Goal: Task Accomplishment & Management: Complete application form

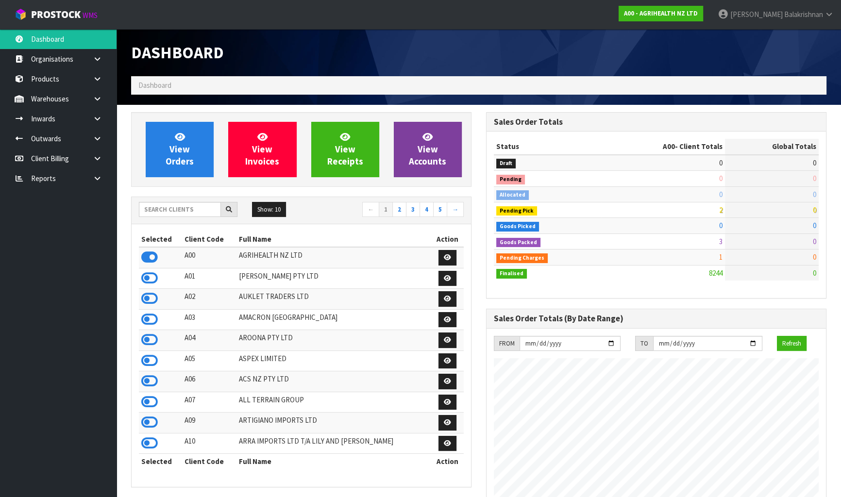
scroll to position [734, 354]
click at [185, 212] on input "text" at bounding box center [180, 209] width 82 height 15
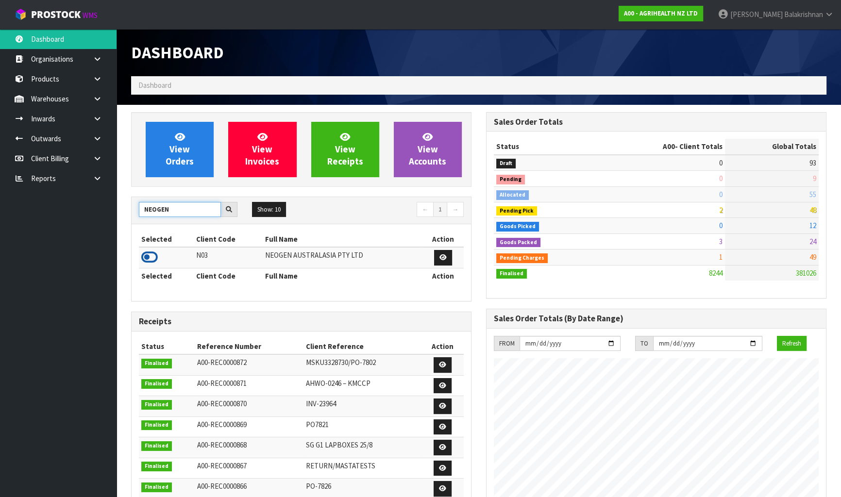
type input "NEOGEN"
click at [149, 255] on icon at bounding box center [149, 257] width 17 height 15
click at [94, 118] on icon at bounding box center [97, 118] width 9 height 7
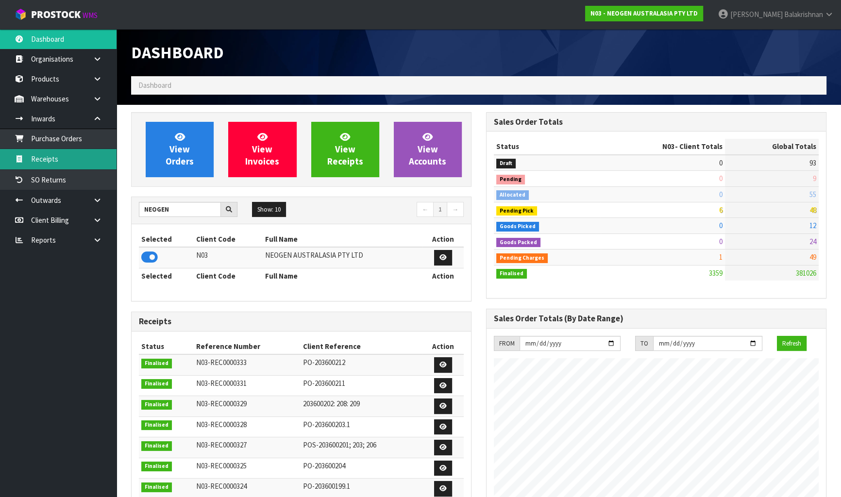
click at [63, 164] on link "Receipts" at bounding box center [58, 159] width 116 height 20
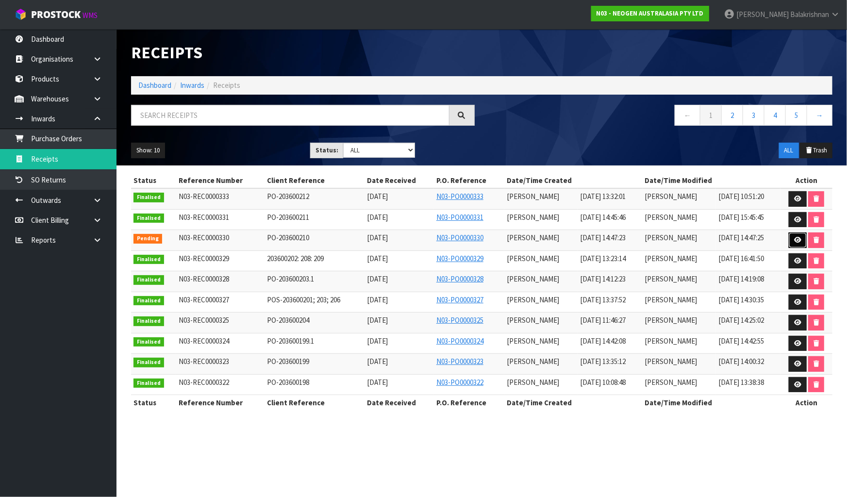
click at [791, 238] on link at bounding box center [798, 241] width 18 height 16
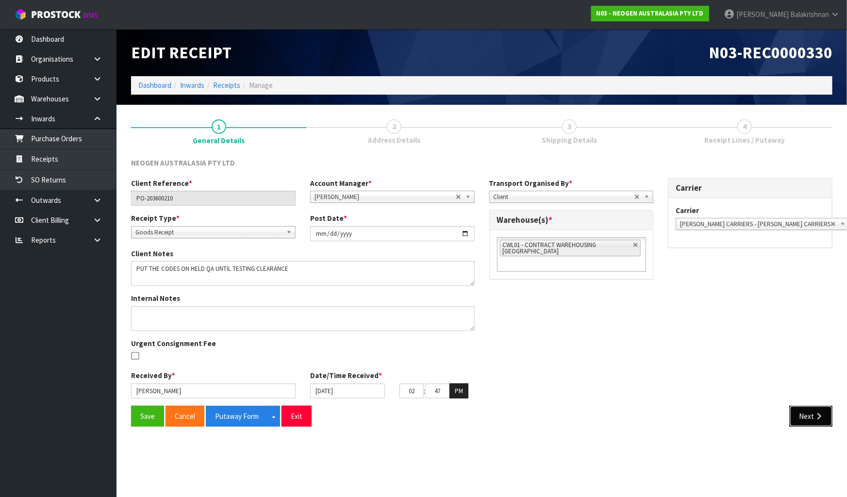
click at [791, 409] on button "Next" at bounding box center [811, 416] width 43 height 21
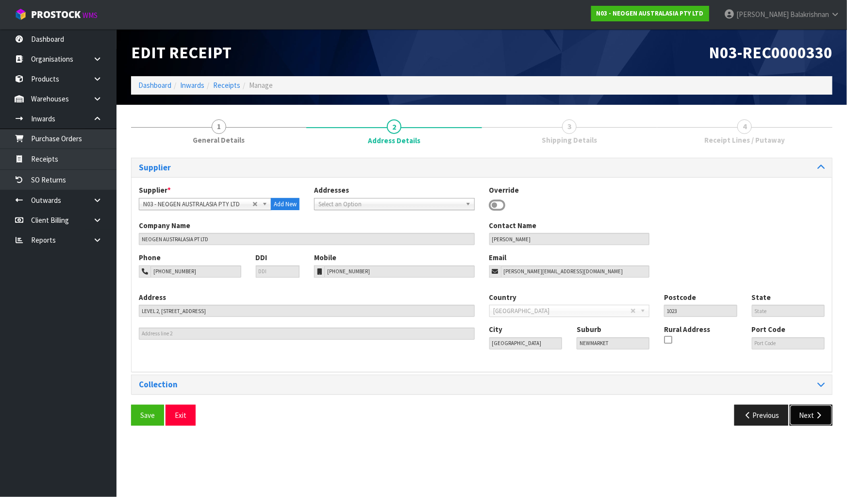
click at [802, 414] on button "Next" at bounding box center [811, 415] width 43 height 21
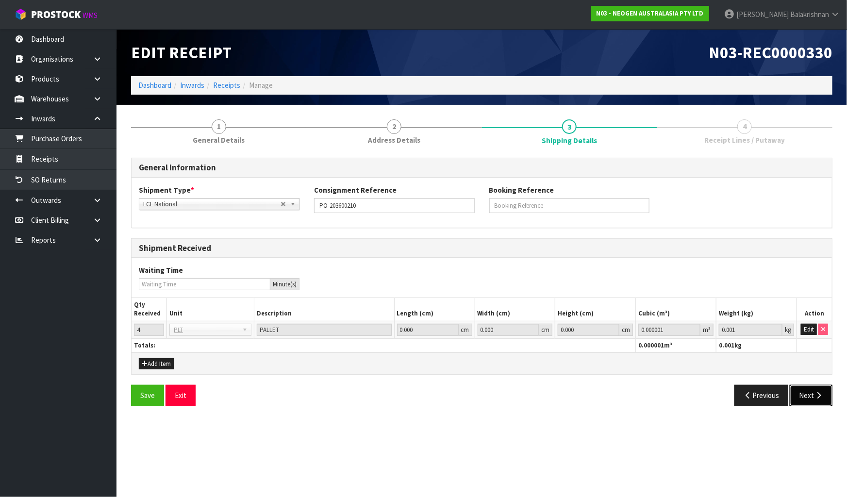
click at [806, 399] on button "Next" at bounding box center [811, 395] width 43 height 21
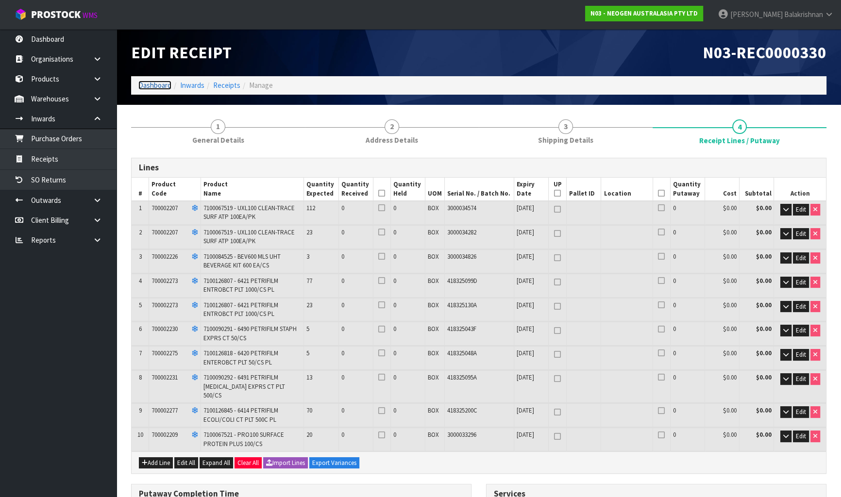
click at [153, 86] on link "Dashboard" at bounding box center [154, 85] width 33 height 9
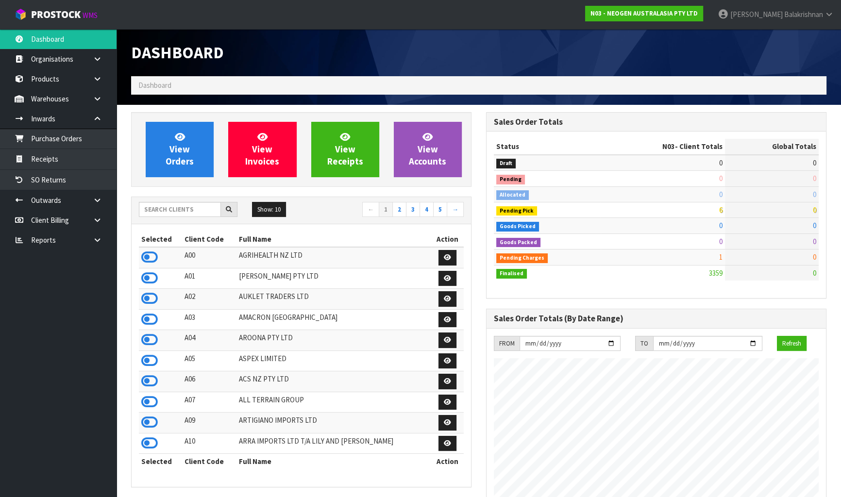
scroll to position [734, 354]
click at [197, 213] on input "text" at bounding box center [180, 209] width 82 height 15
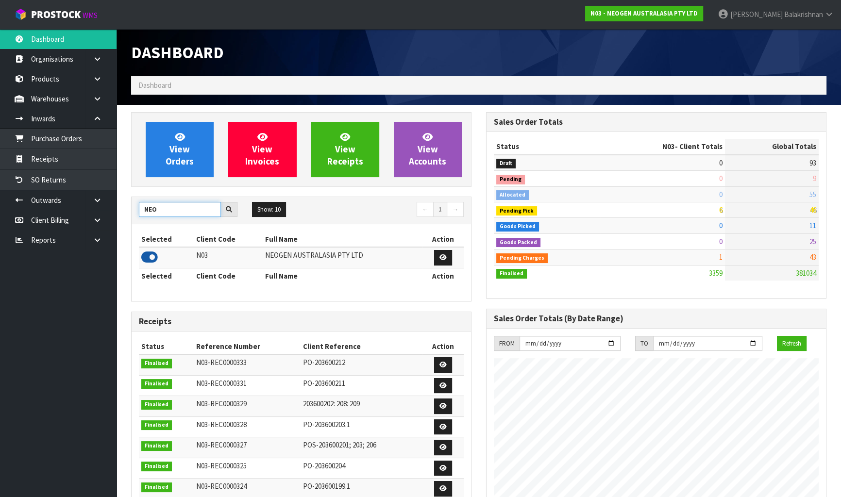
type input "NEO"
click at [149, 257] on icon at bounding box center [149, 257] width 17 height 15
click at [100, 103] on link at bounding box center [100, 99] width 31 height 20
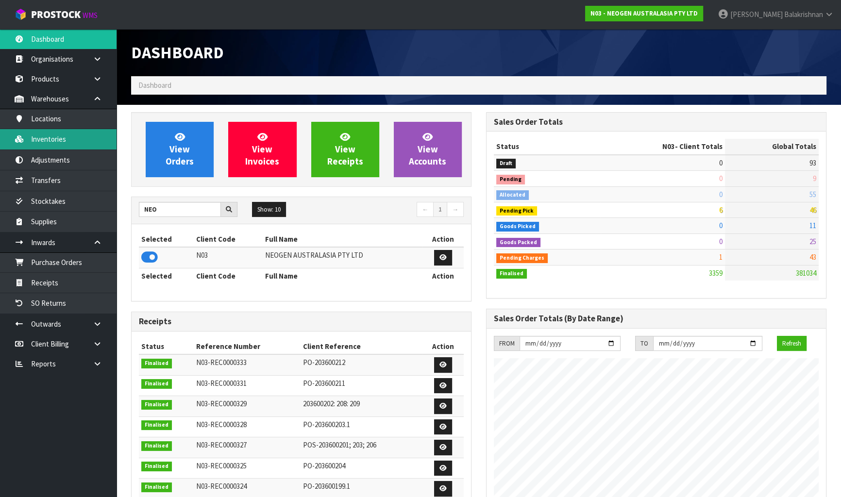
click at [95, 147] on link "Inventories" at bounding box center [58, 139] width 116 height 20
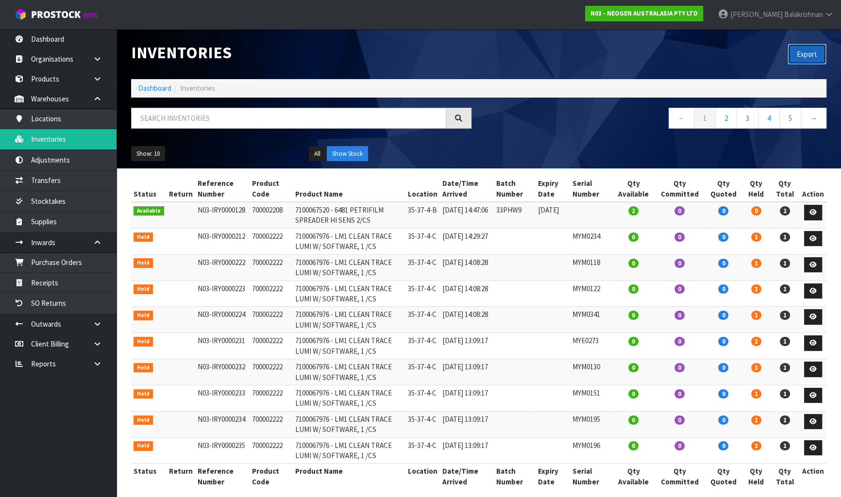
click at [801, 51] on button "Export" at bounding box center [806, 54] width 39 height 21
click at [163, 90] on link "Dashboard" at bounding box center [154, 87] width 33 height 9
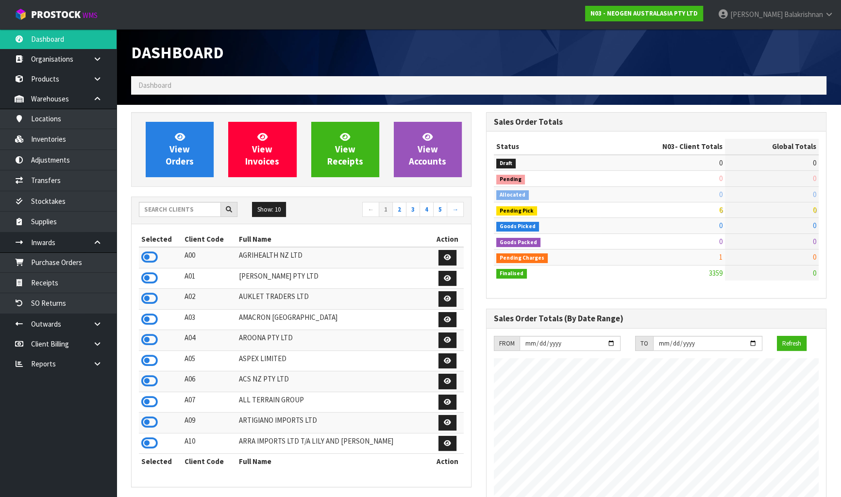
scroll to position [734, 354]
click at [157, 213] on input "text" at bounding box center [180, 209] width 82 height 15
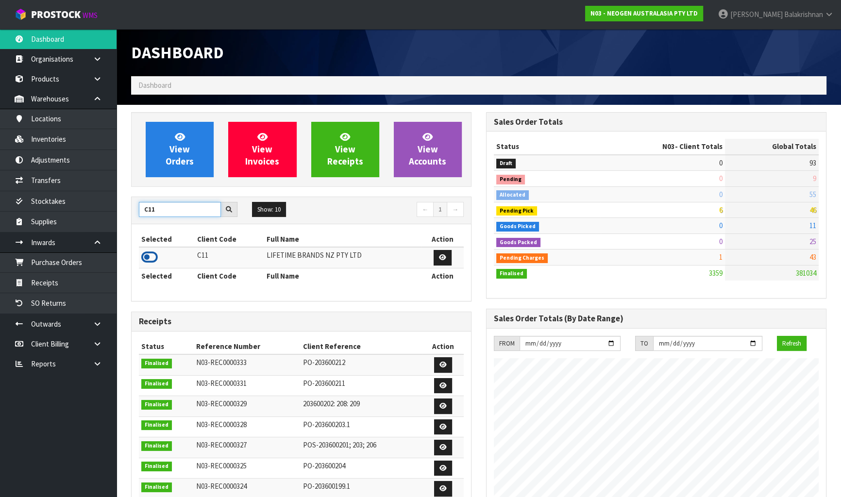
type input "C11"
click at [151, 258] on icon at bounding box center [149, 257] width 17 height 15
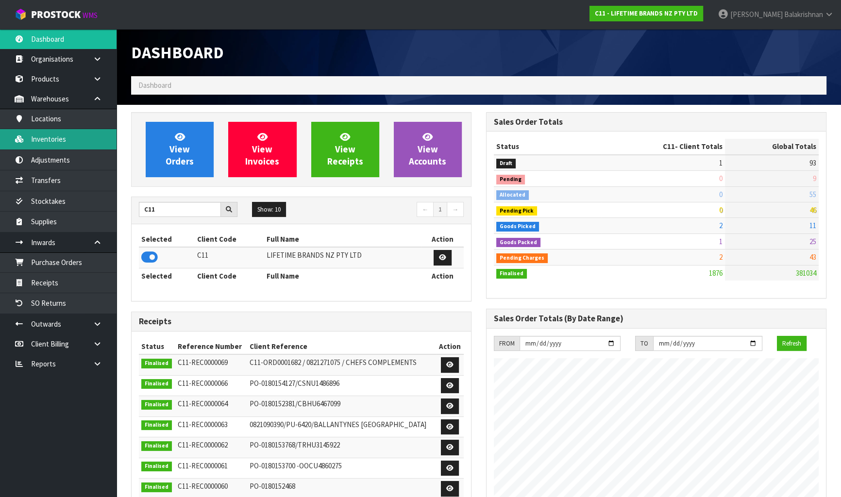
click at [56, 140] on link "Inventories" at bounding box center [58, 139] width 116 height 20
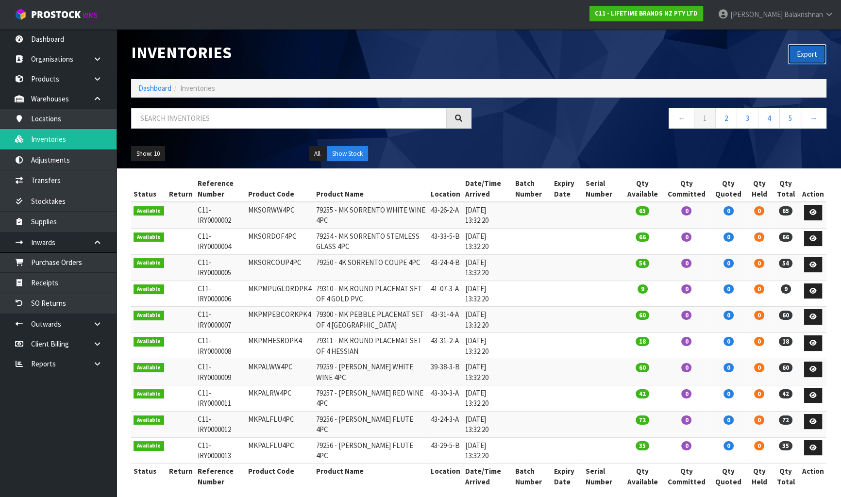
click at [810, 52] on button "Export" at bounding box center [806, 54] width 39 height 21
click at [151, 92] on link "Dashboard" at bounding box center [154, 87] width 33 height 9
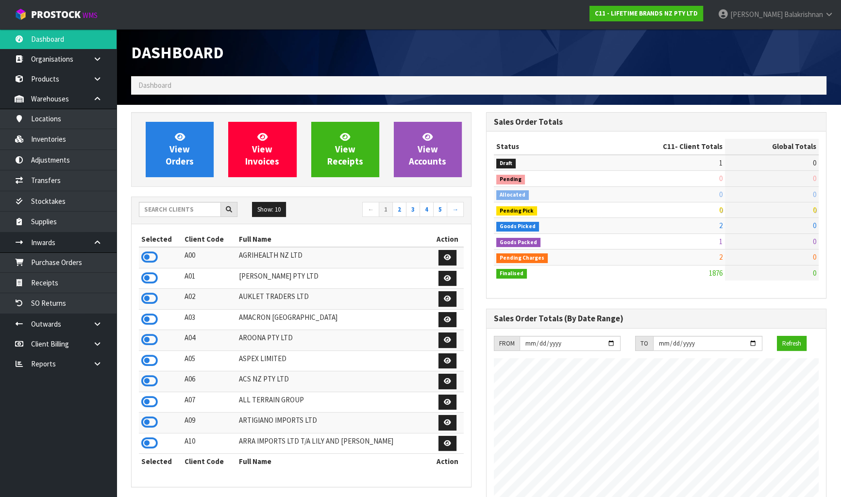
scroll to position [734, 354]
click at [182, 213] on input "text" at bounding box center [180, 209] width 82 height 15
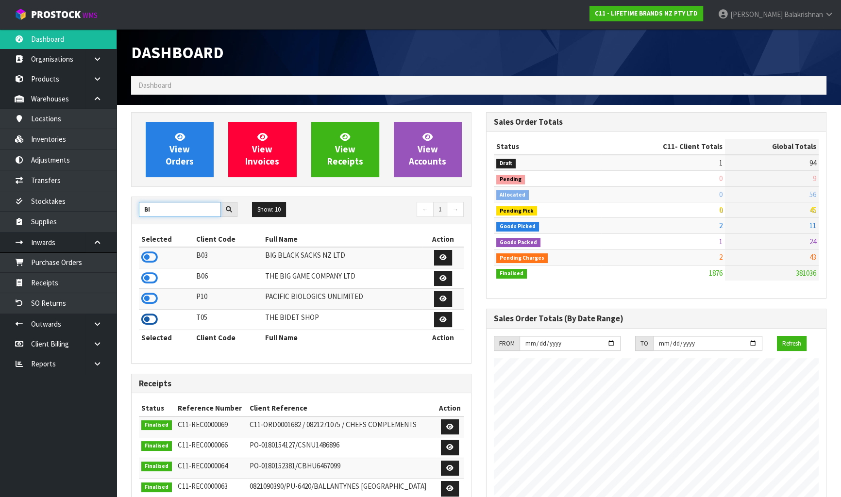
type input "BI"
click at [145, 320] on icon at bounding box center [149, 319] width 17 height 15
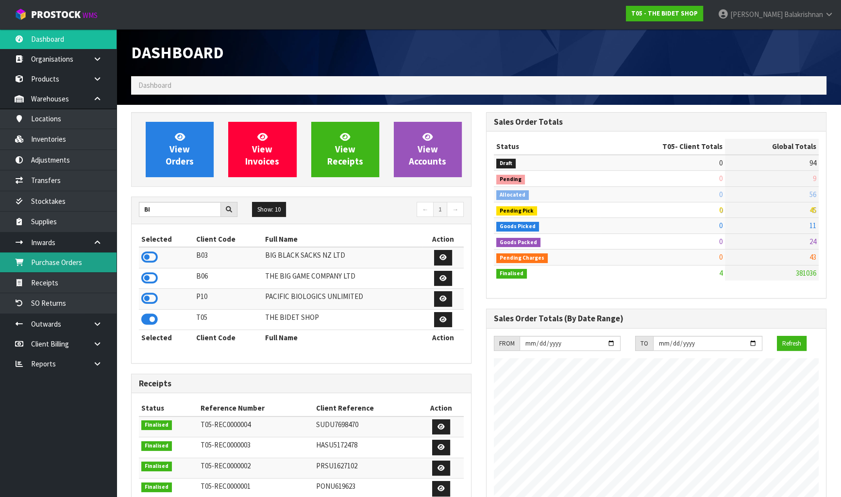
scroll to position [593, 354]
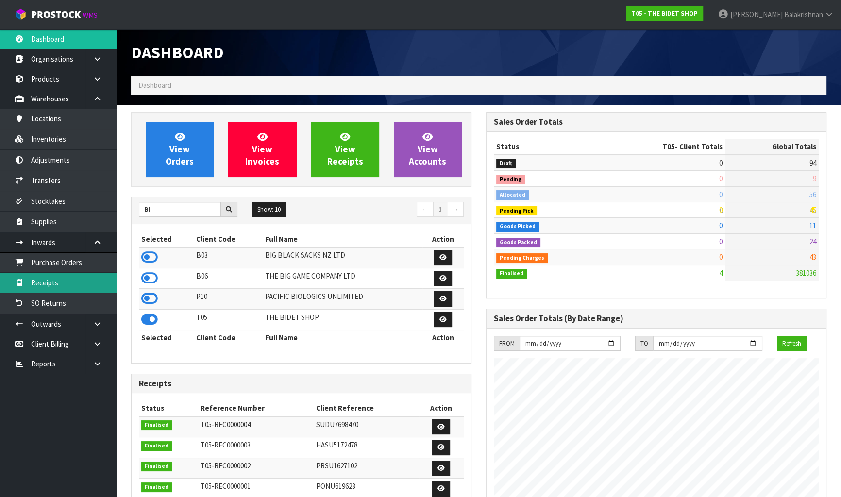
click at [68, 275] on link "Receipts" at bounding box center [58, 283] width 116 height 20
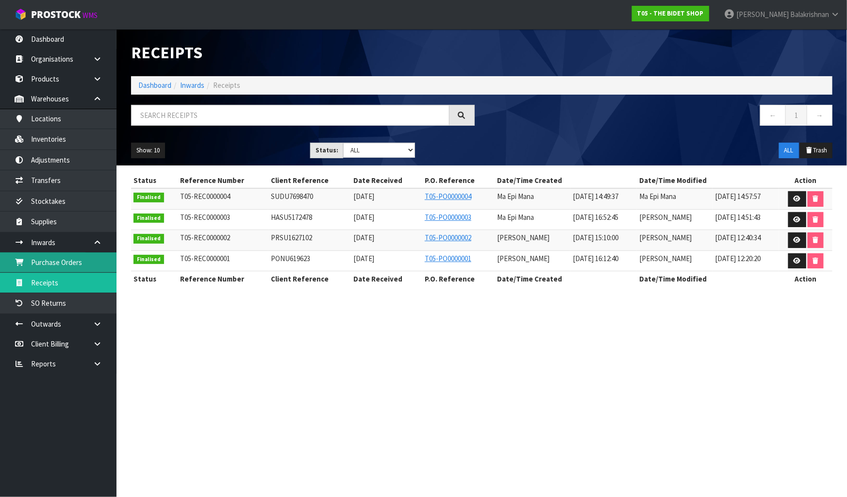
click at [67, 272] on link "Purchase Orders" at bounding box center [58, 262] width 116 height 20
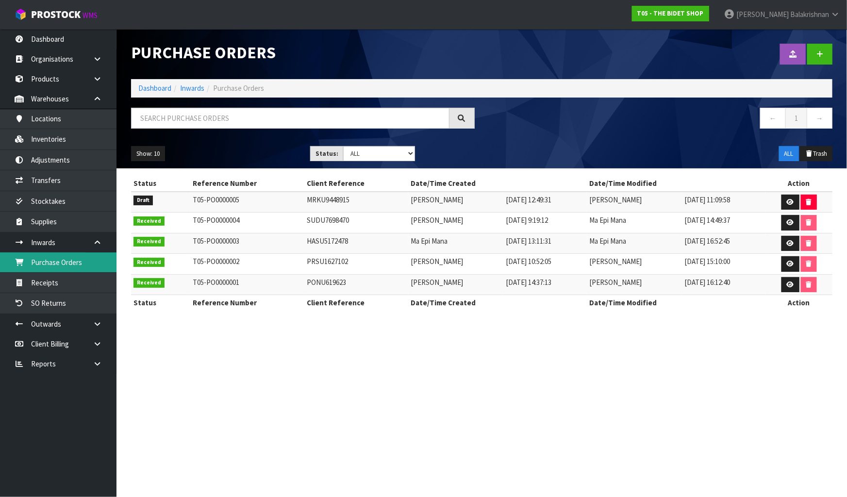
click at [66, 264] on link "Purchase Orders" at bounding box center [58, 262] width 116 height 20
click at [784, 202] on link at bounding box center [791, 203] width 18 height 16
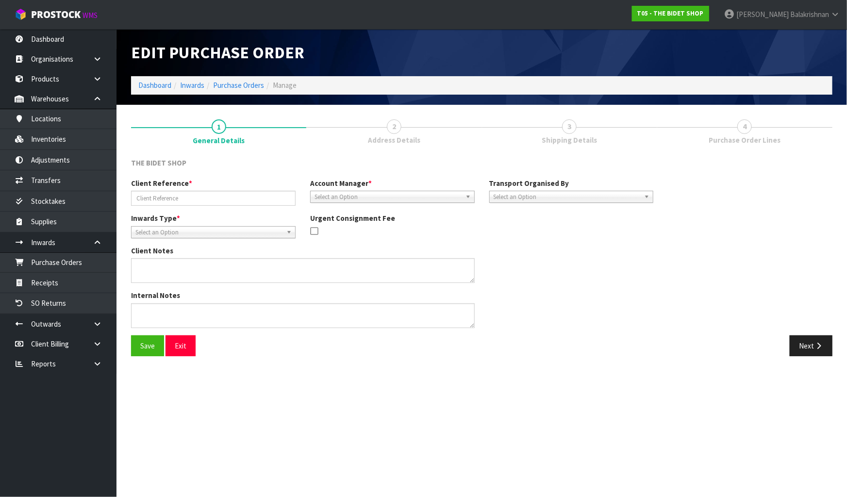
type input "MRKU9448915"
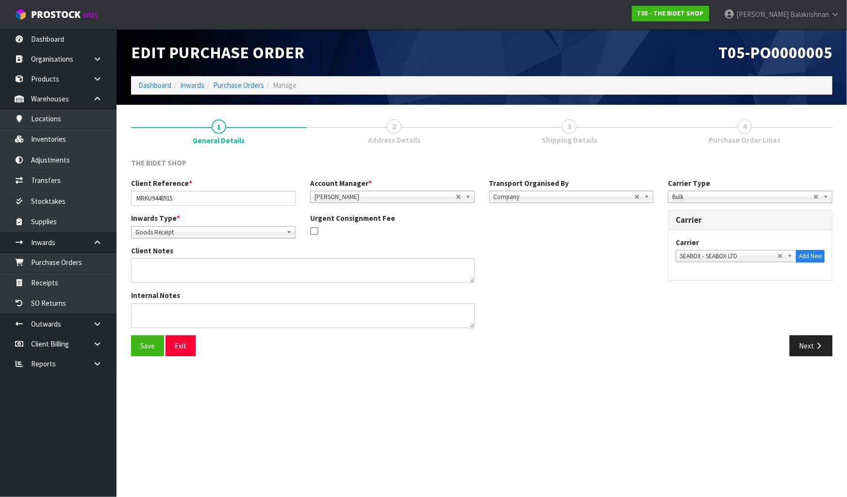
click at [221, 208] on div "Client Reference * MRKU9448915 Account Manager * [PERSON_NAME] [PERSON_NAME] [P…" at bounding box center [392, 195] width 537 height 35
click at [214, 202] on input "MRKU9448915" at bounding box center [213, 198] width 165 height 15
click at [213, 202] on input "MRKU9448915" at bounding box center [213, 198] width 165 height 15
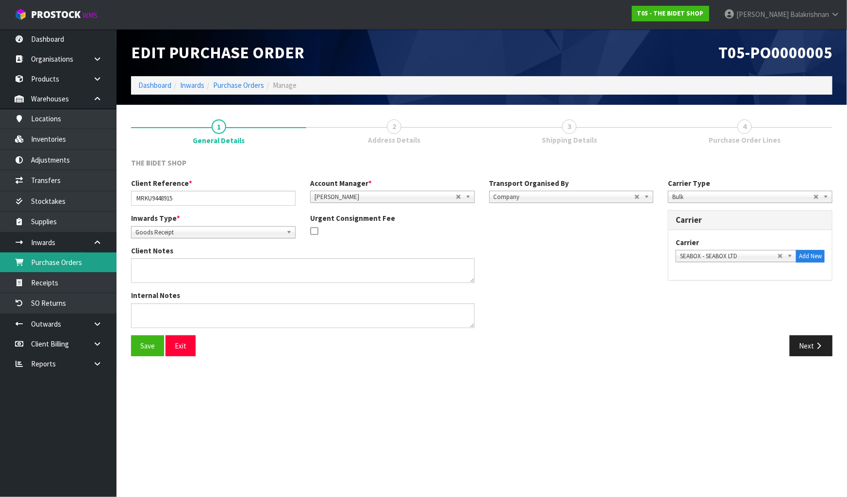
click at [63, 257] on link "Purchase Orders" at bounding box center [58, 262] width 116 height 20
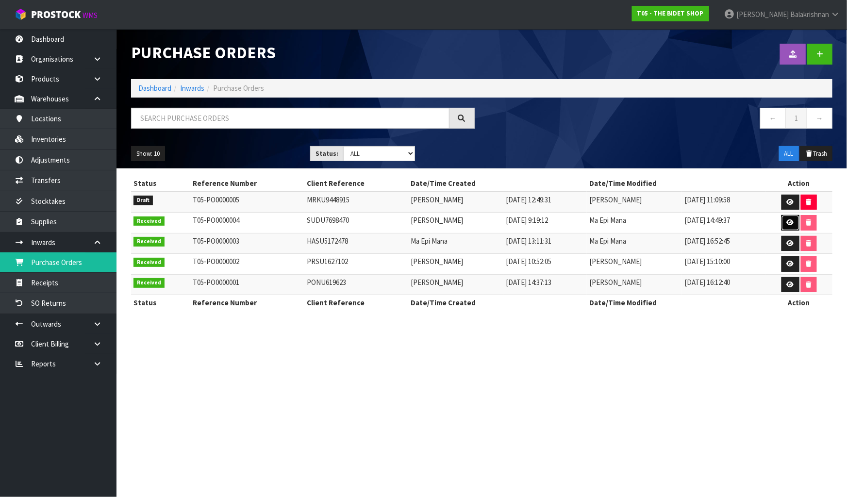
click at [791, 224] on icon at bounding box center [790, 222] width 7 height 6
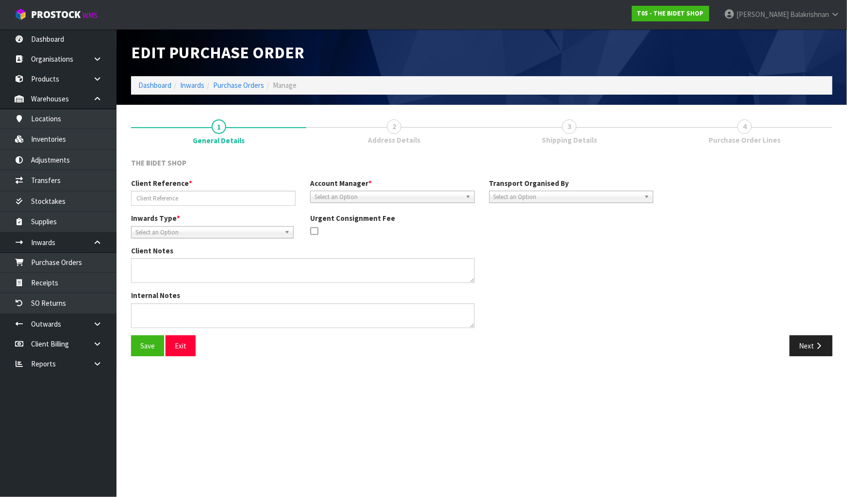
type input "SUDU7698470"
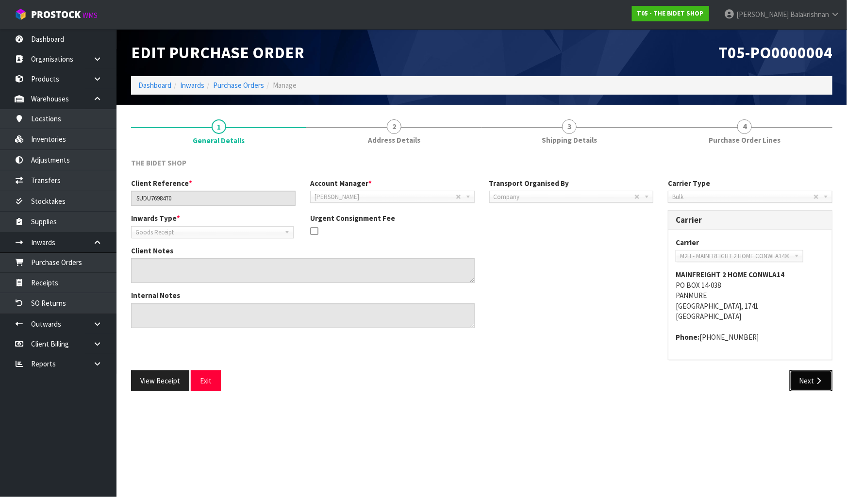
click at [816, 380] on icon "button" at bounding box center [818, 380] width 9 height 7
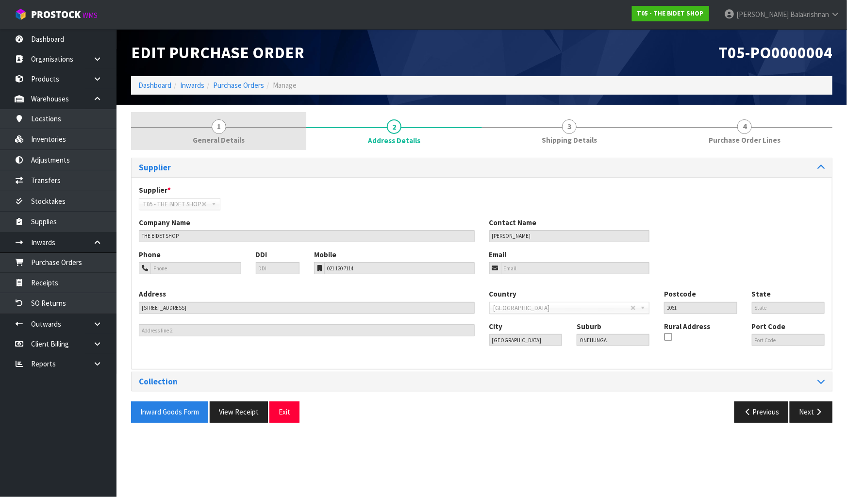
click at [223, 123] on span "1" at bounding box center [219, 126] width 15 height 15
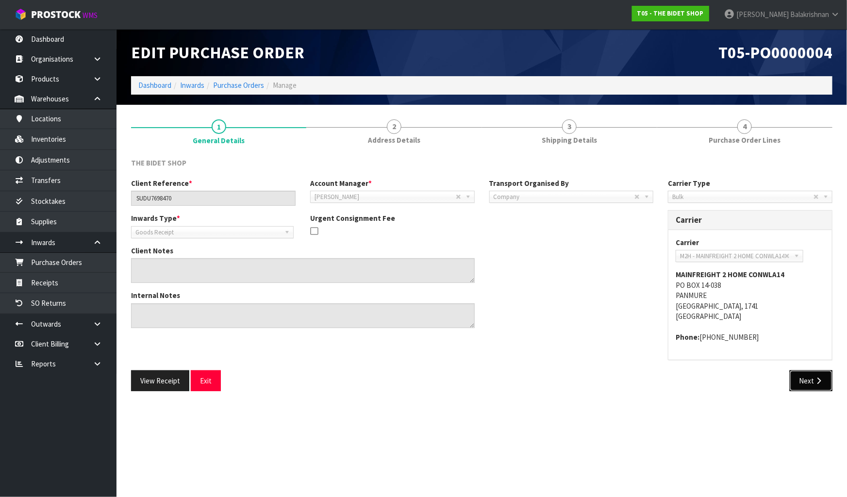
click at [819, 380] on icon "button" at bounding box center [818, 380] width 9 height 7
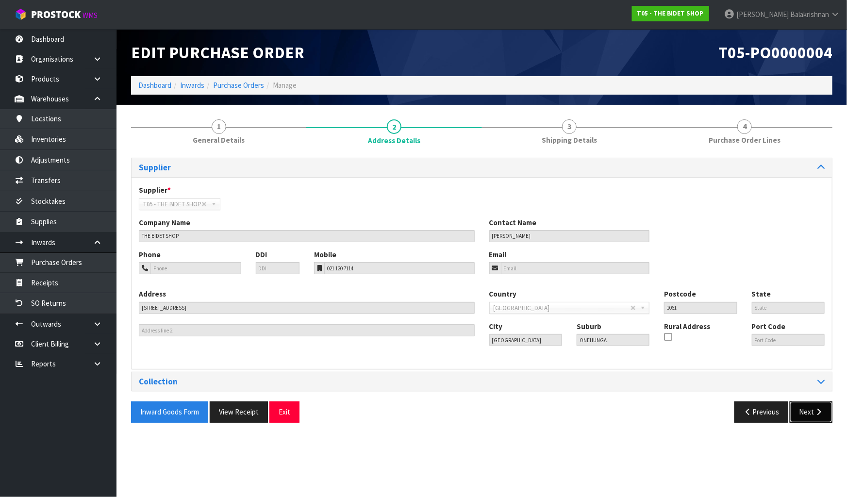
click at [817, 407] on button "Next" at bounding box center [811, 411] width 43 height 21
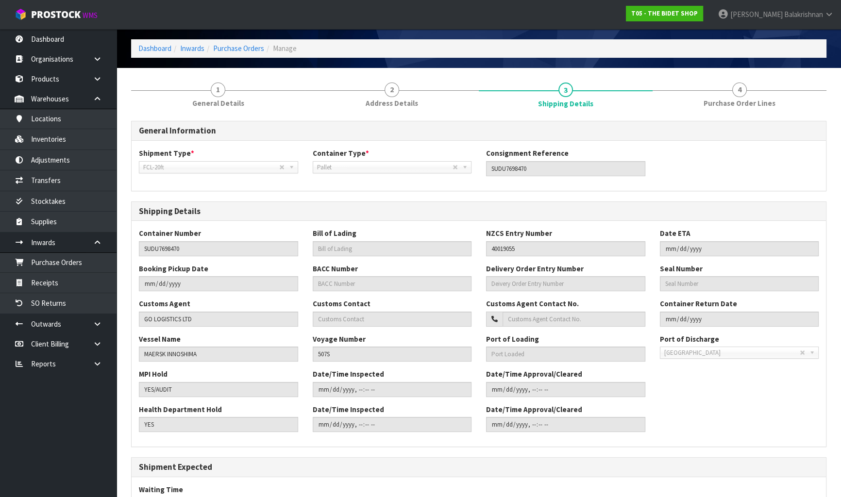
scroll to position [30, 0]
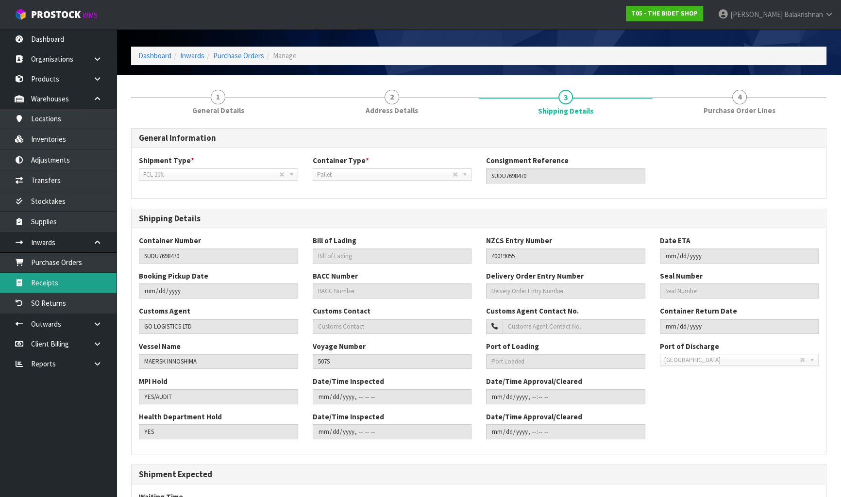
click at [48, 279] on link "Receipts" at bounding box center [58, 283] width 116 height 20
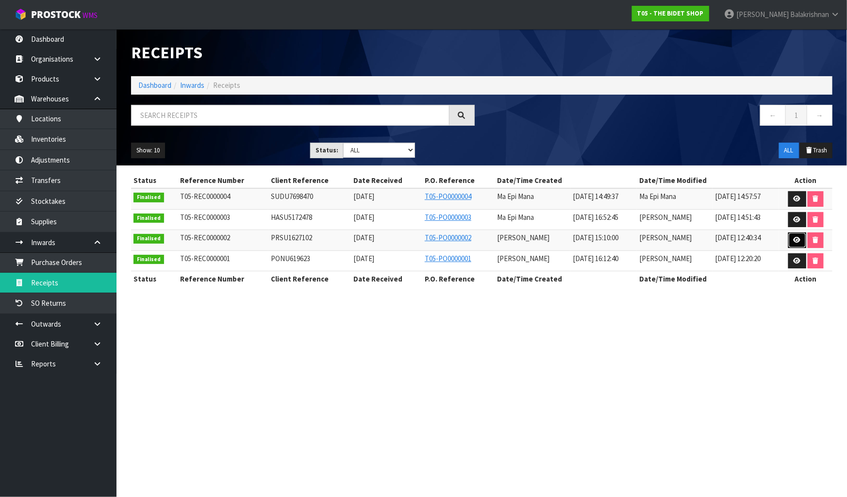
click at [799, 239] on icon at bounding box center [797, 240] width 7 height 6
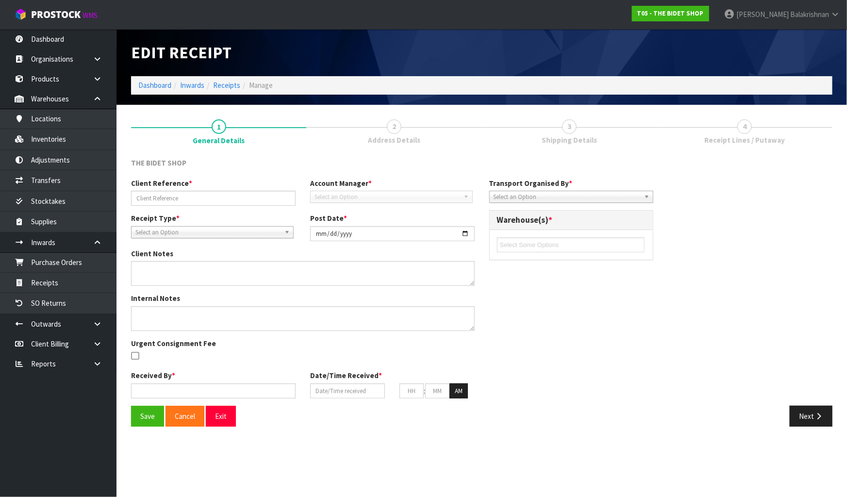
type input "PRSU1627102"
type input "[DATE]"
type textarea "RECEIVED EXTRA X 50 MIXED CARTONS X 74 FLAT CARTONS"
type input "[PERSON_NAME]"
type input "[DATE]"
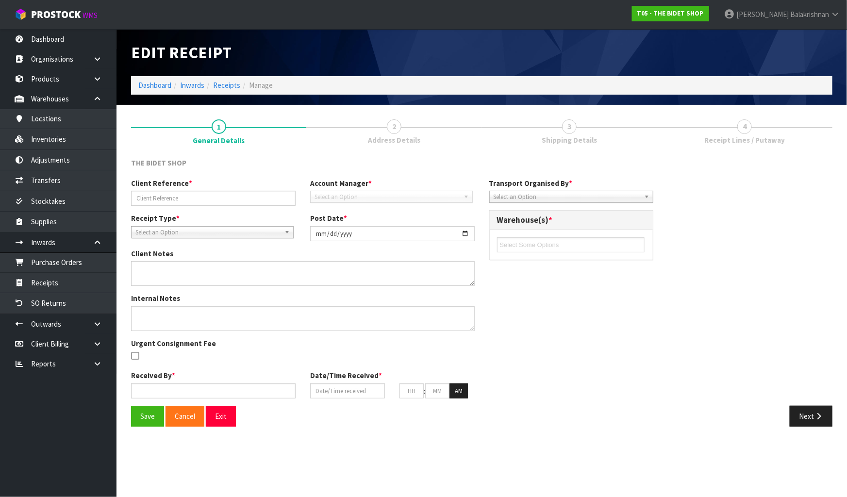
type input "03"
type input "10"
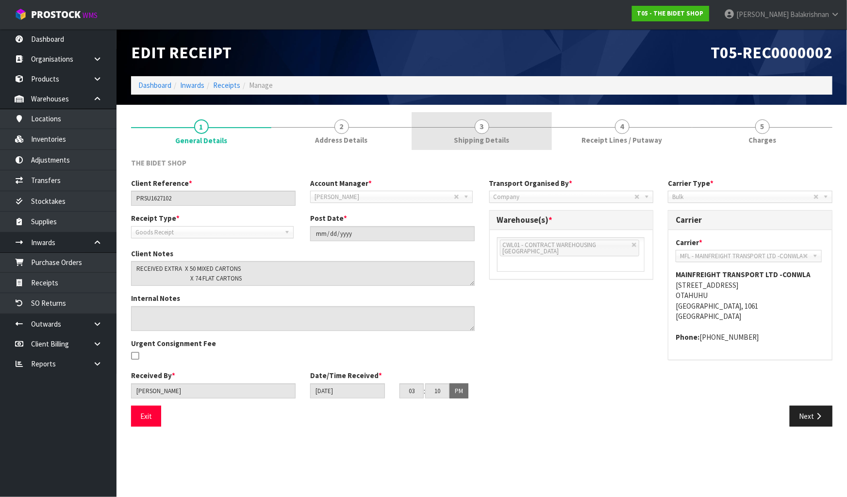
click at [501, 128] on link "3 Shipping Details" at bounding box center [482, 131] width 140 height 38
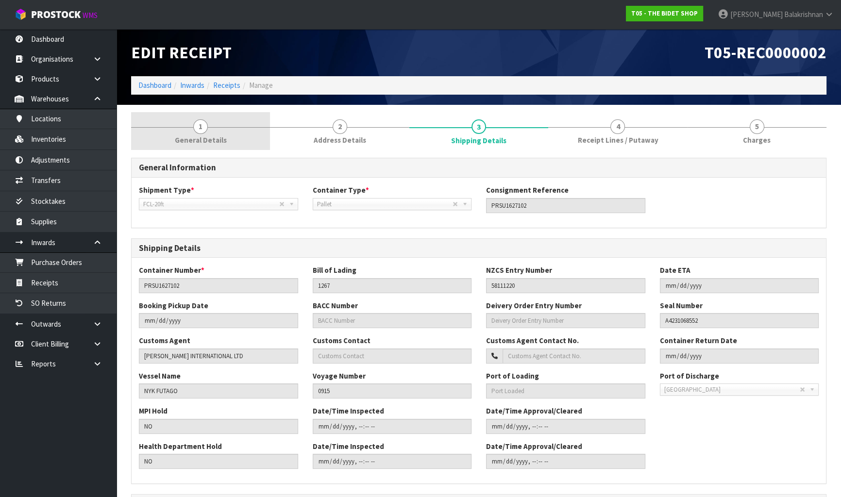
click at [216, 143] on span "General Details" at bounding box center [201, 140] width 52 height 10
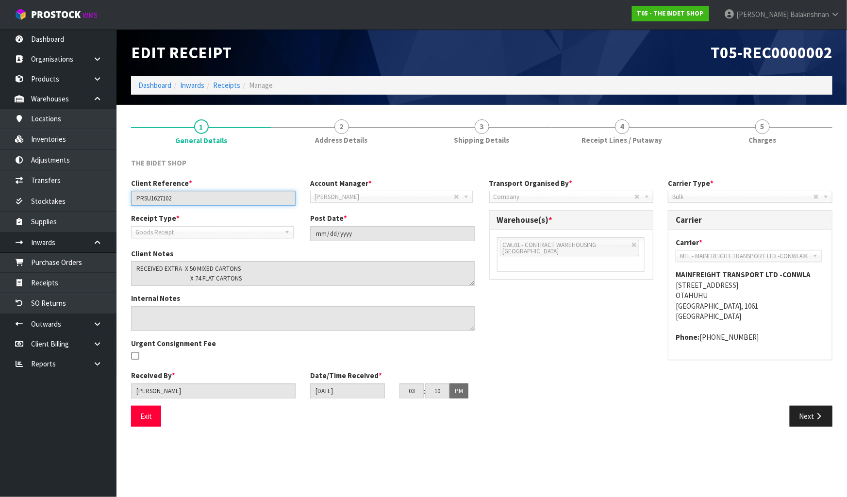
click at [200, 200] on input "PRSU1627102" at bounding box center [213, 198] width 165 height 15
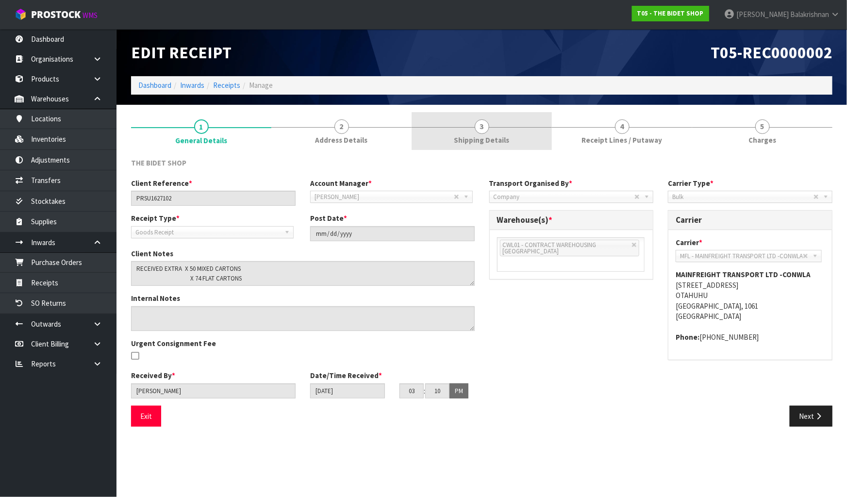
click at [502, 118] on link "3 Shipping Details" at bounding box center [482, 131] width 140 height 38
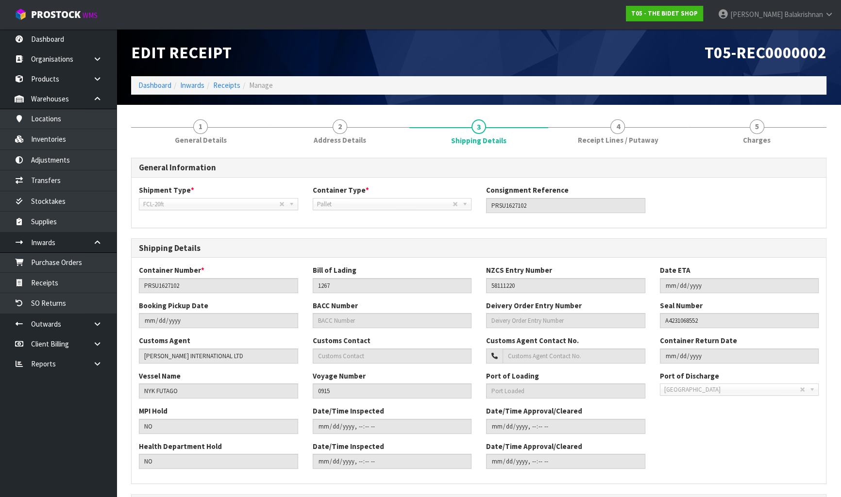
click at [588, 155] on div "General Information Shipment Type * LCL National LCL International FCL-20ft FCL…" at bounding box center [478, 438] width 695 height 577
click at [598, 141] on span "Receipt Lines / Putaway" at bounding box center [617, 140] width 81 height 10
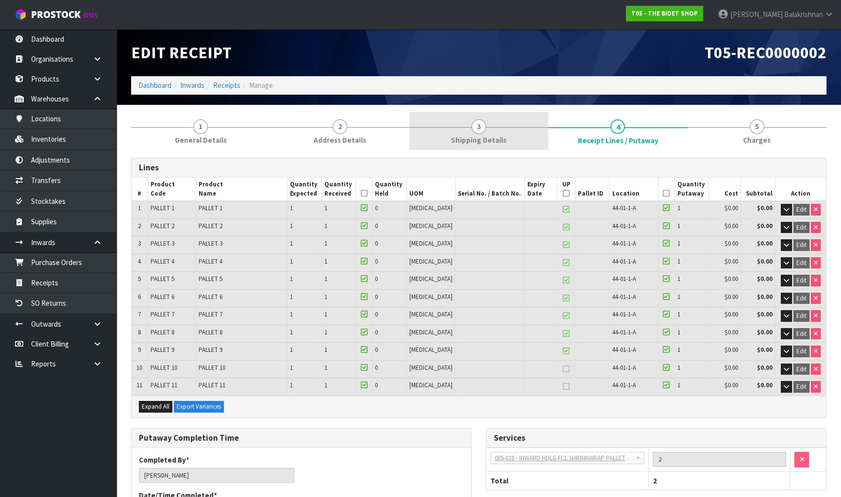
click at [488, 137] on span "Shipping Details" at bounding box center [478, 140] width 55 height 10
